Goal: Find specific page/section: Find specific page/section

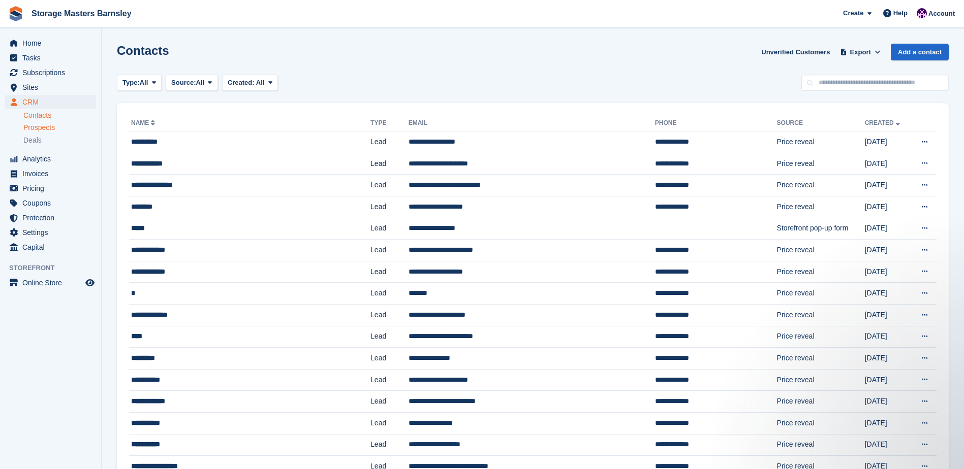
click at [38, 125] on span "Prospects" at bounding box center [39, 128] width 32 height 10
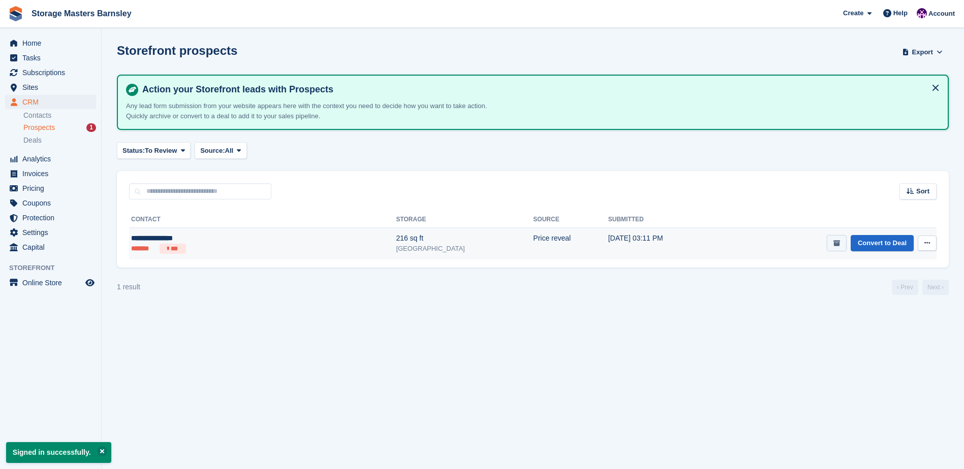
click at [841, 245] on button "submit" at bounding box center [837, 243] width 20 height 17
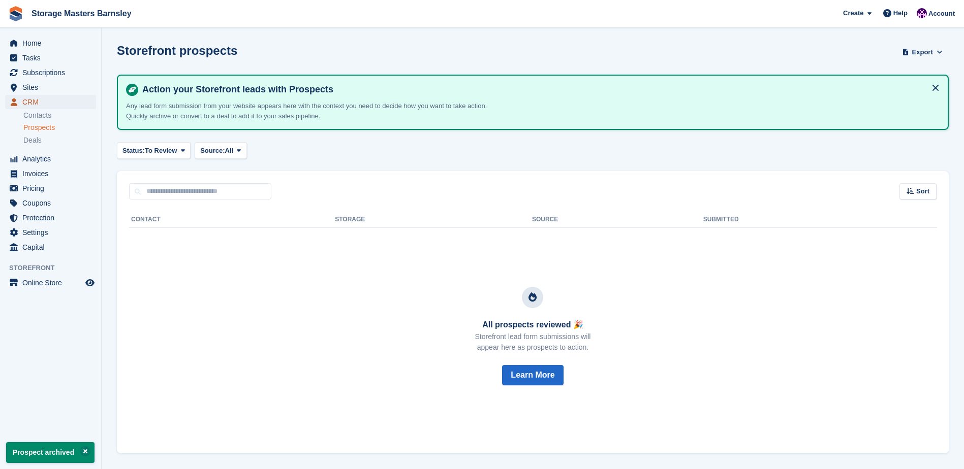
click at [30, 102] on span "CRM" at bounding box center [52, 102] width 61 height 14
